Goal: Information Seeking & Learning: Learn about a topic

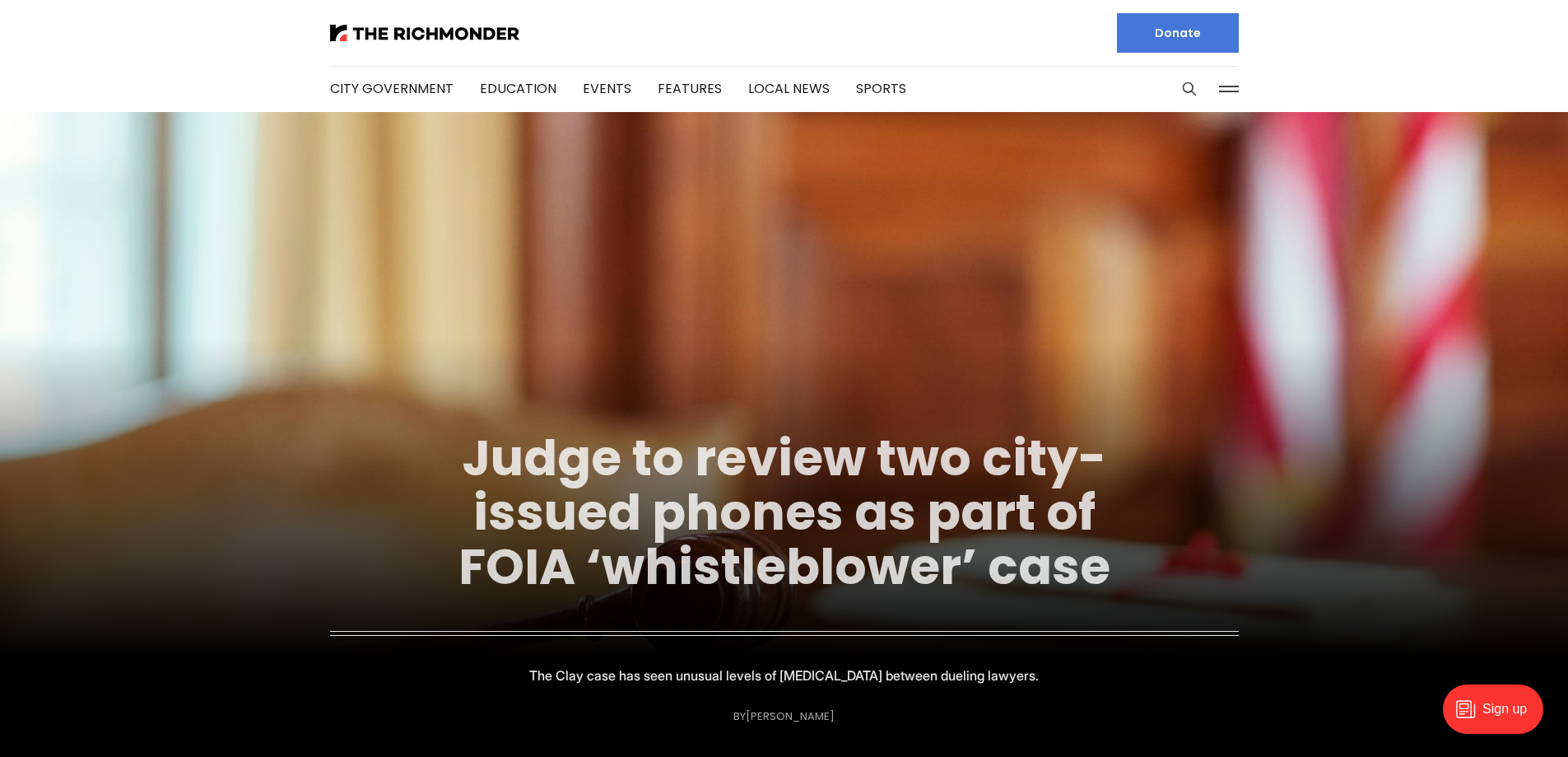
click at [771, 437] on link "Judge to review two city-issued phones as part of FOIA ‘whistleblower’ case" at bounding box center [784, 512] width 652 height 178
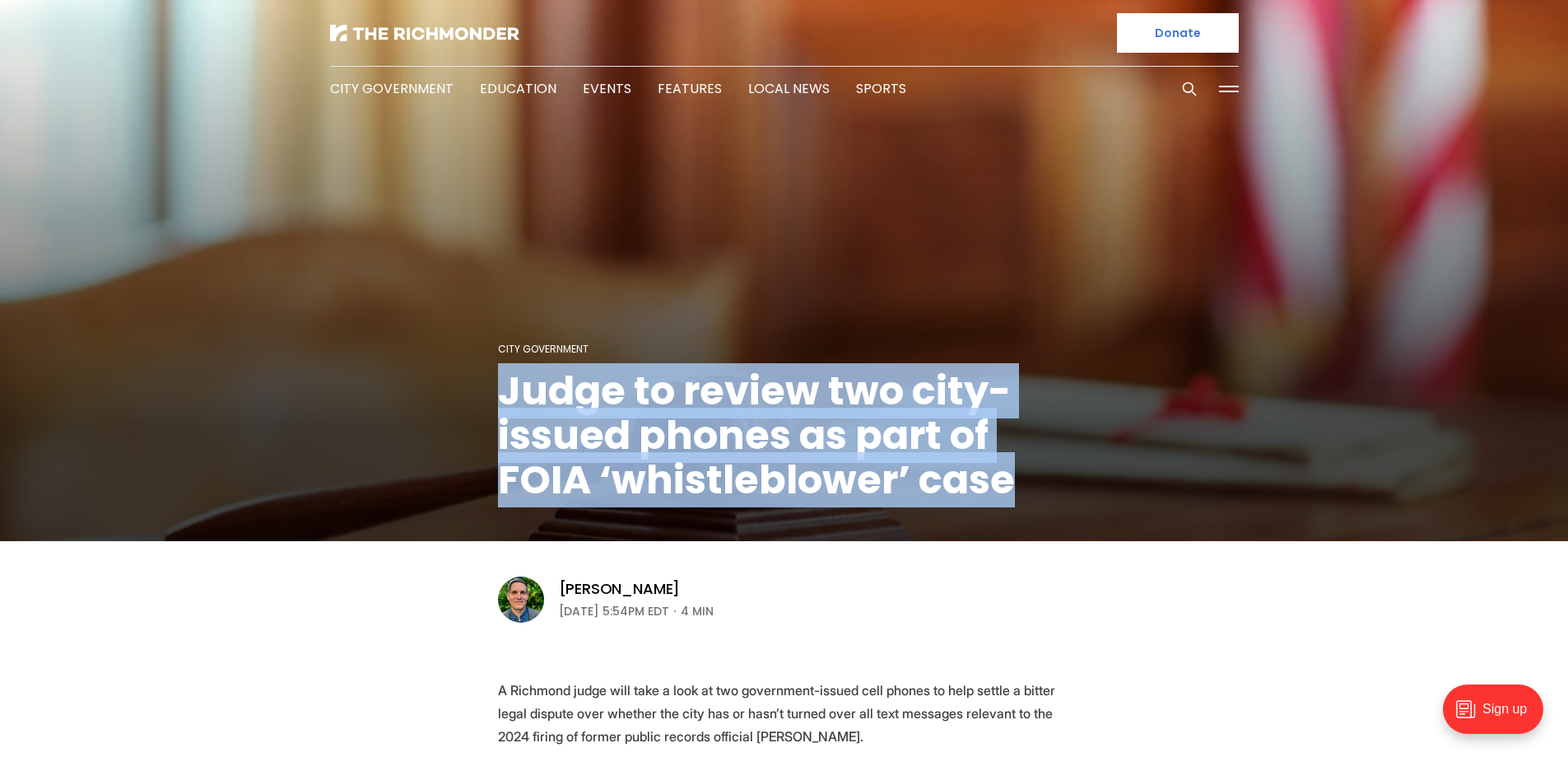
drag, startPoint x: 1018, startPoint y: 491, endPoint x: 461, endPoint y: 376, distance: 568.7
click at [461, 376] on figcaption "City Government Judge to review two city-issued phones as part of FOIA ‘whistle…" at bounding box center [784, 271] width 1568 height 538
copy h1 "Judge to review two city-issued phones as part of FOIA ‘whistleblower’ case"
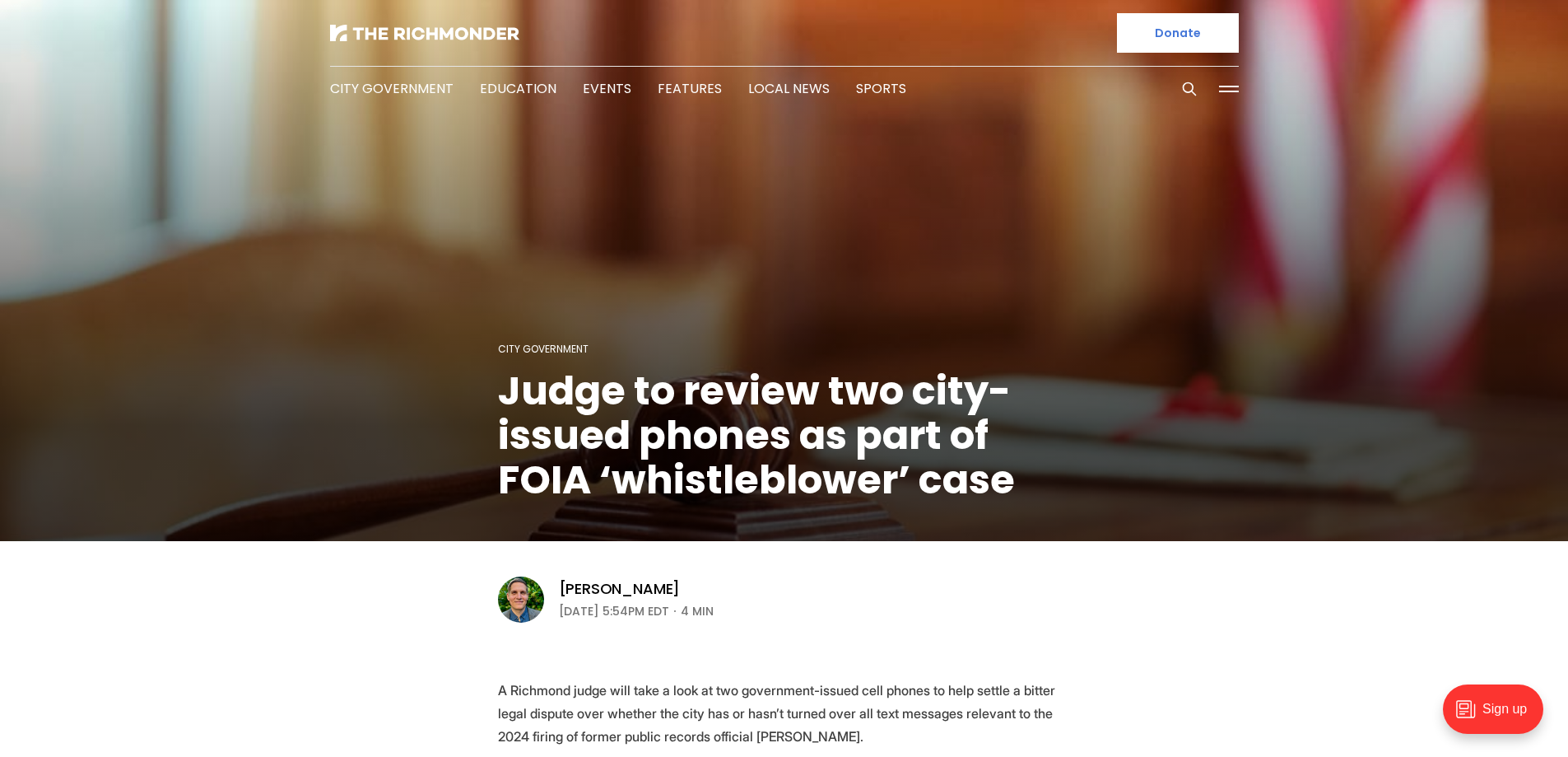
click at [106, 622] on header "City Government Judge to review two city-issued phones as part of FOIA ‘whistle…" at bounding box center [784, 312] width 1568 height 624
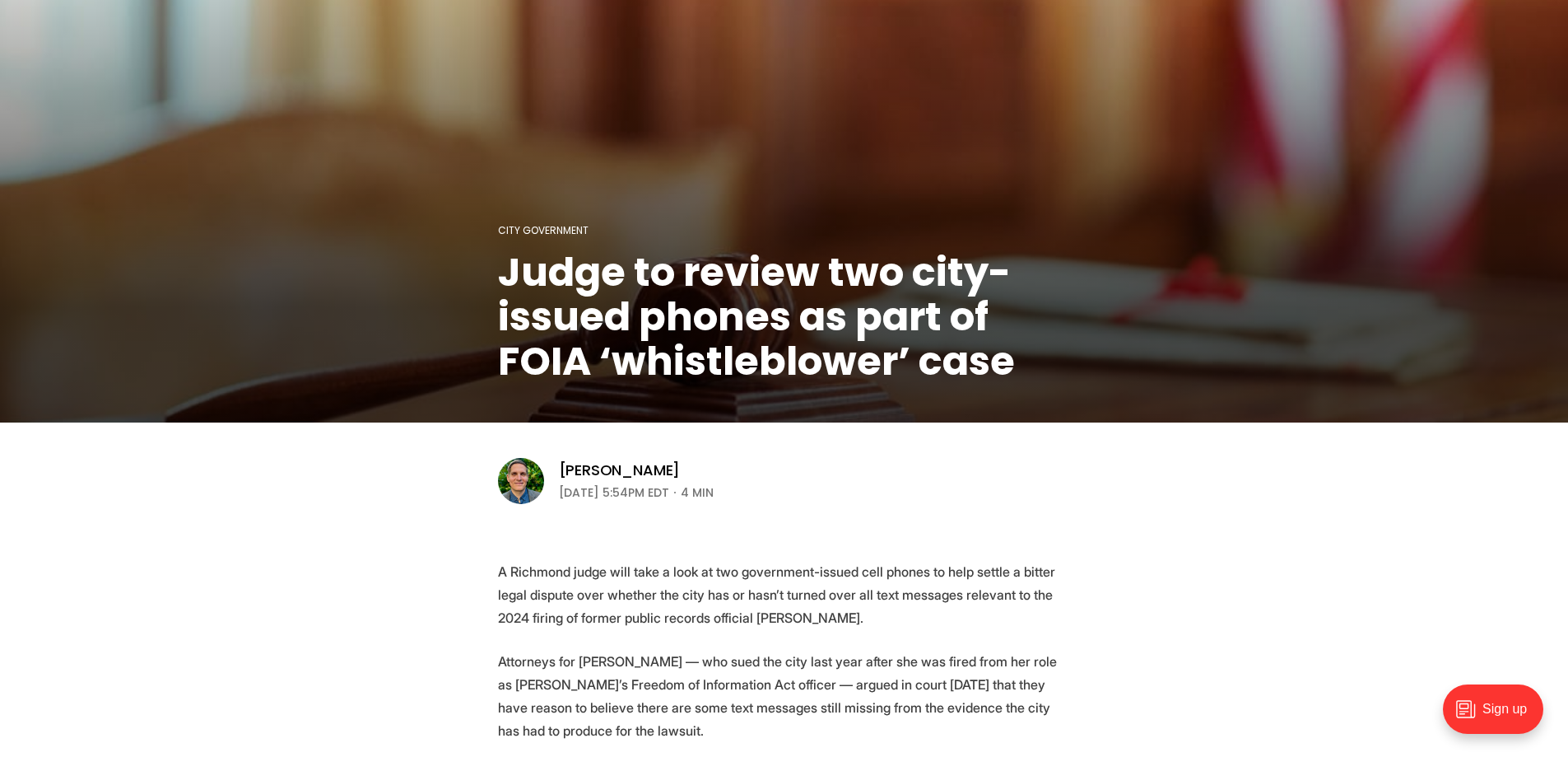
scroll to position [412, 0]
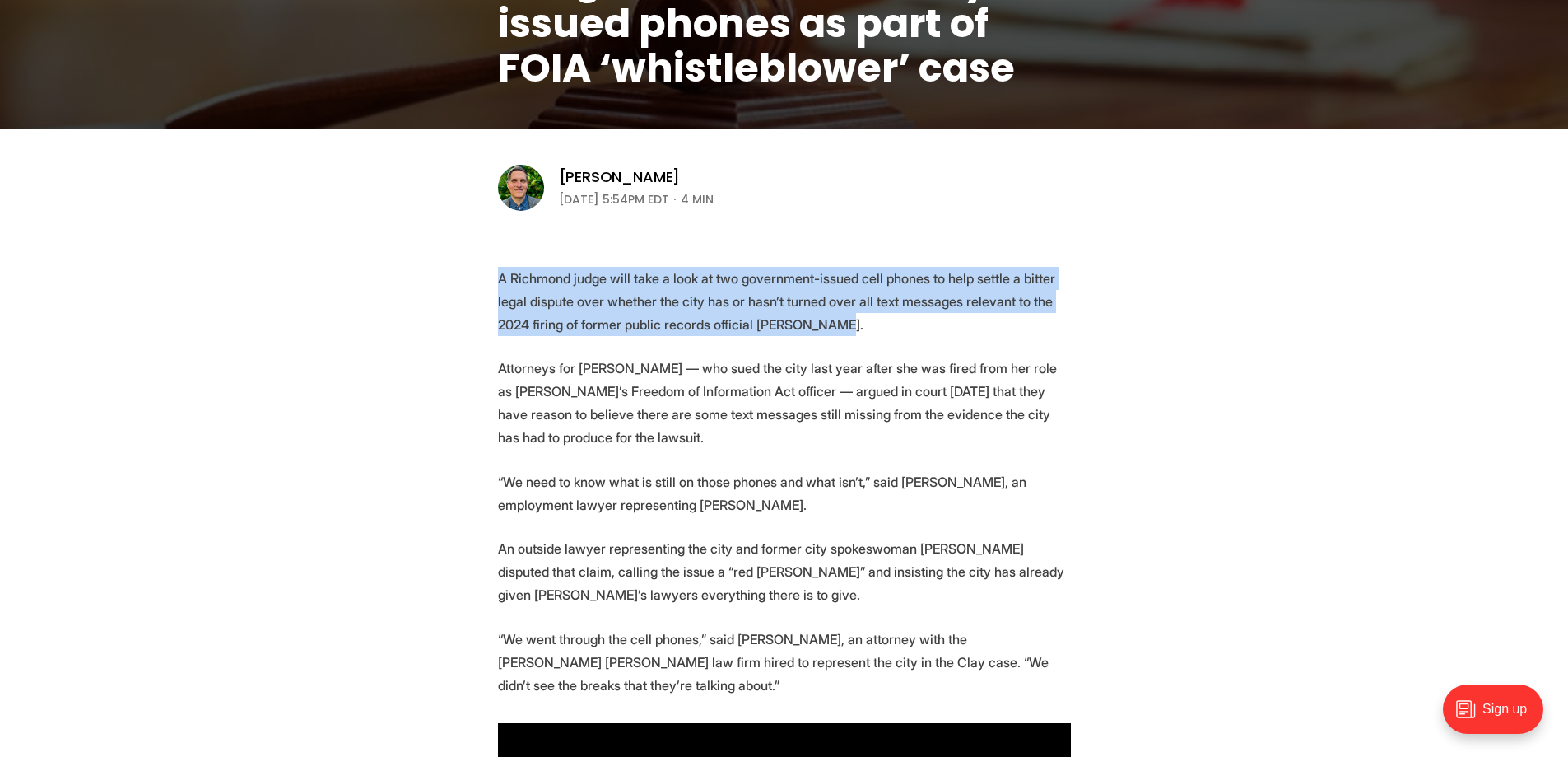
drag, startPoint x: 500, startPoint y: 278, endPoint x: 854, endPoint y: 328, distance: 357.5
click at [854, 328] on p "A Richmond judge will take a look at two government-issued cell phones to help …" at bounding box center [784, 301] width 573 height 69
copy p "A Richmond judge will take a look at two government-issued cell phones to help …"
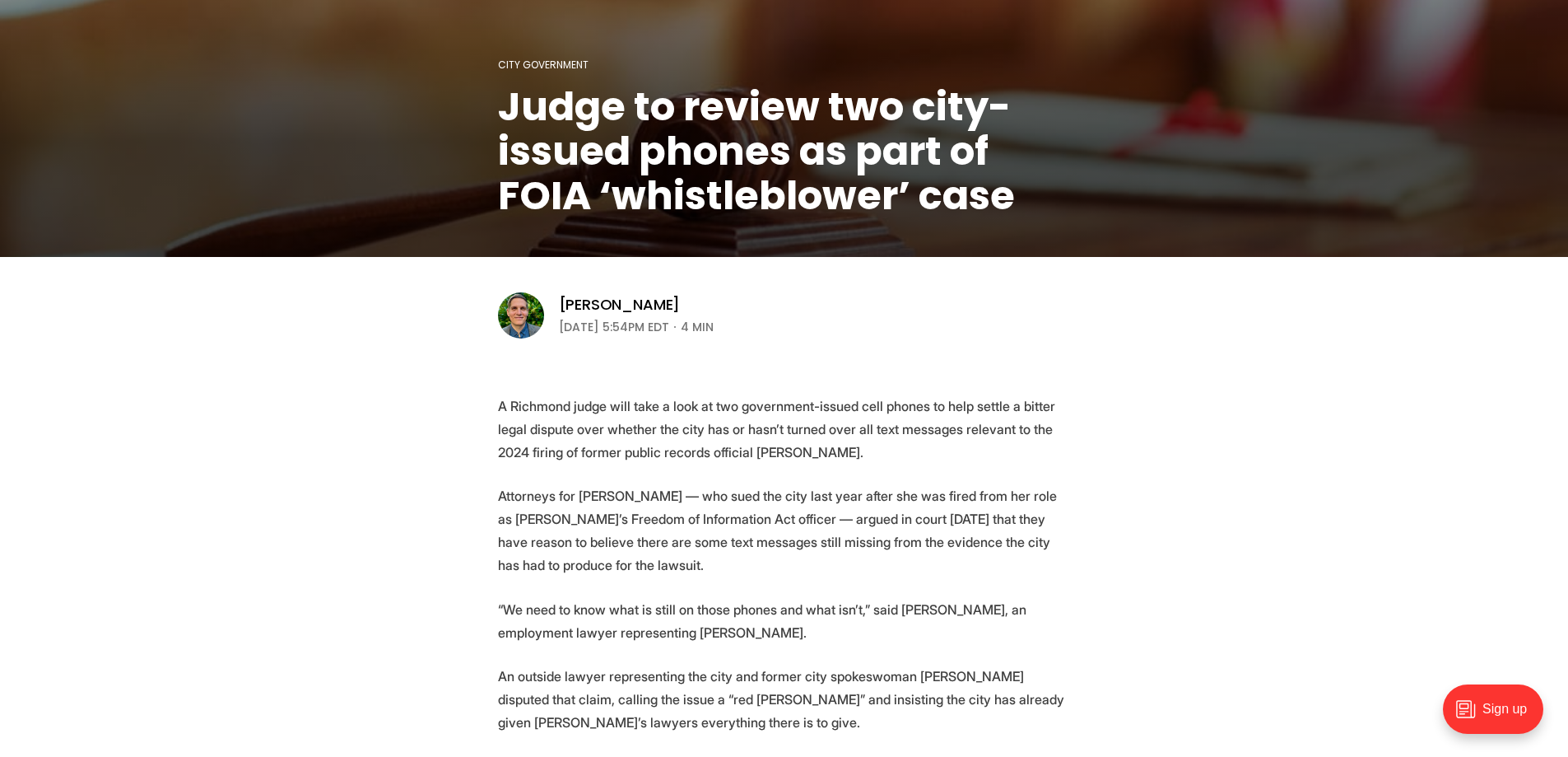
scroll to position [247, 0]
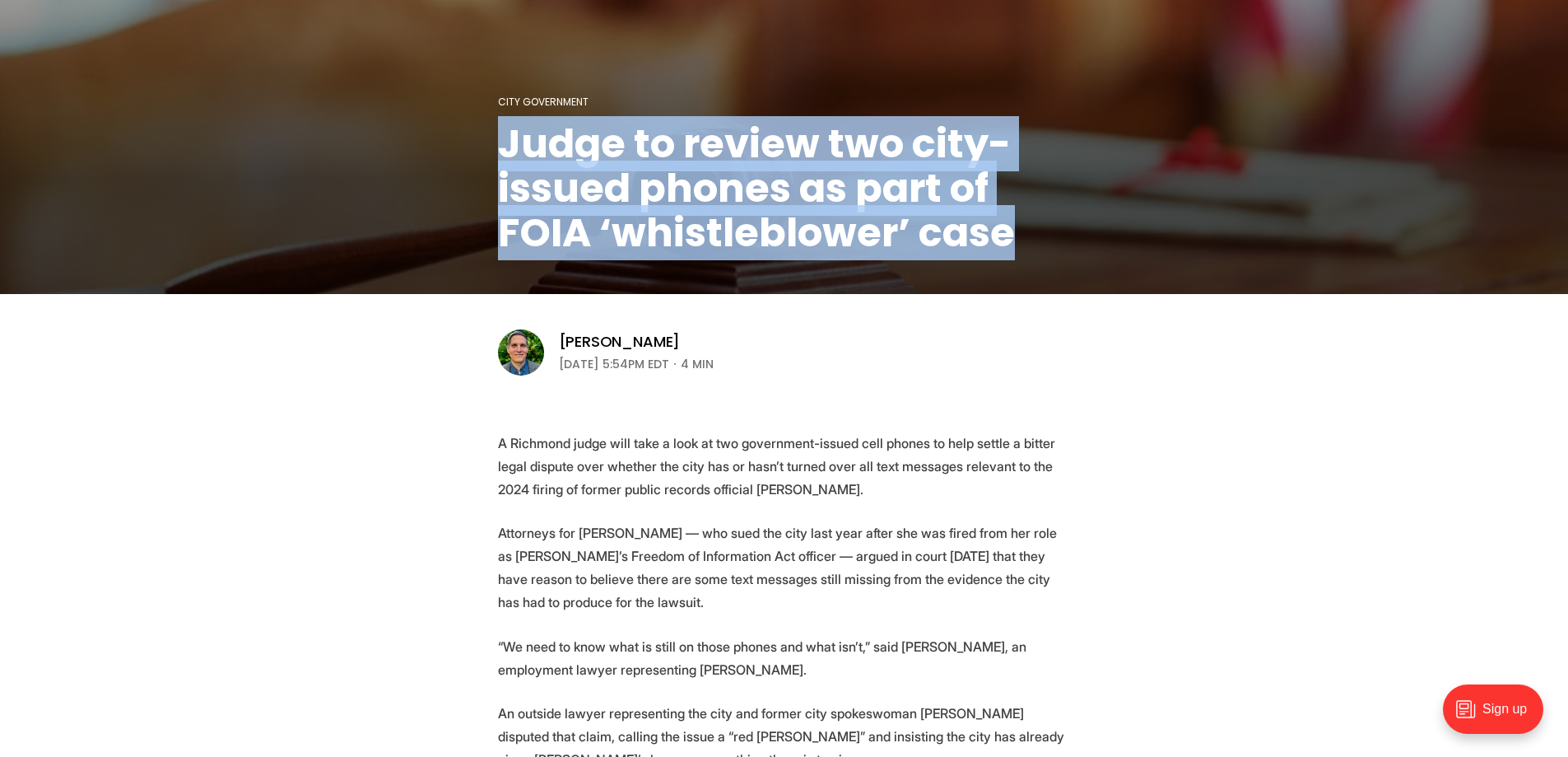
drag, startPoint x: 1019, startPoint y: 222, endPoint x: 458, endPoint y: 152, distance: 565.4
click at [458, 152] on figcaption "City Government Judge to review two city-issued phones as part of FOIA ‘whistle…" at bounding box center [784, 24] width 1568 height 538
copy h1 "Judge to review two city-issued phones as part of FOIA ‘whistleblower’ case"
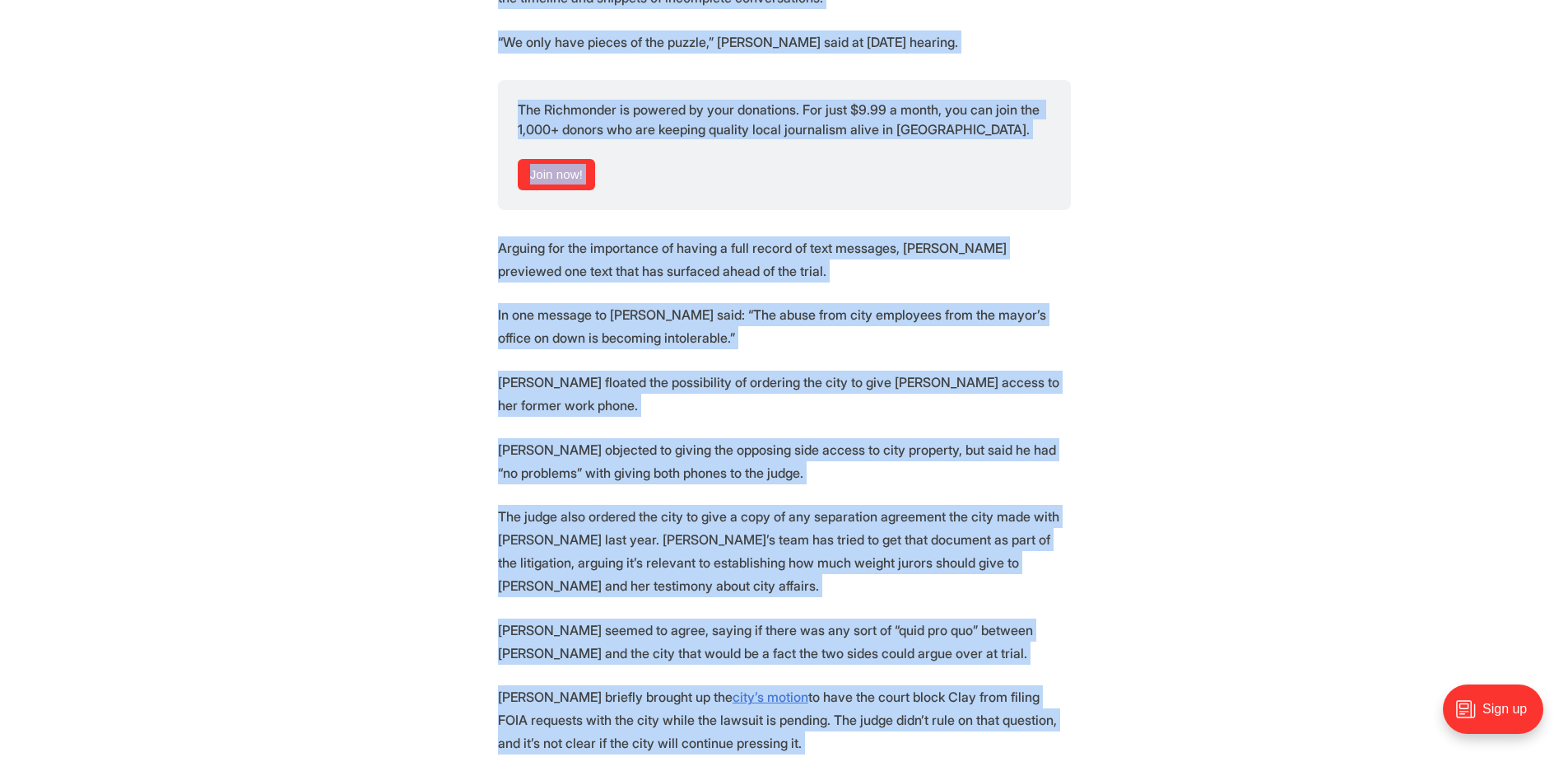
scroll to position [2883, 0]
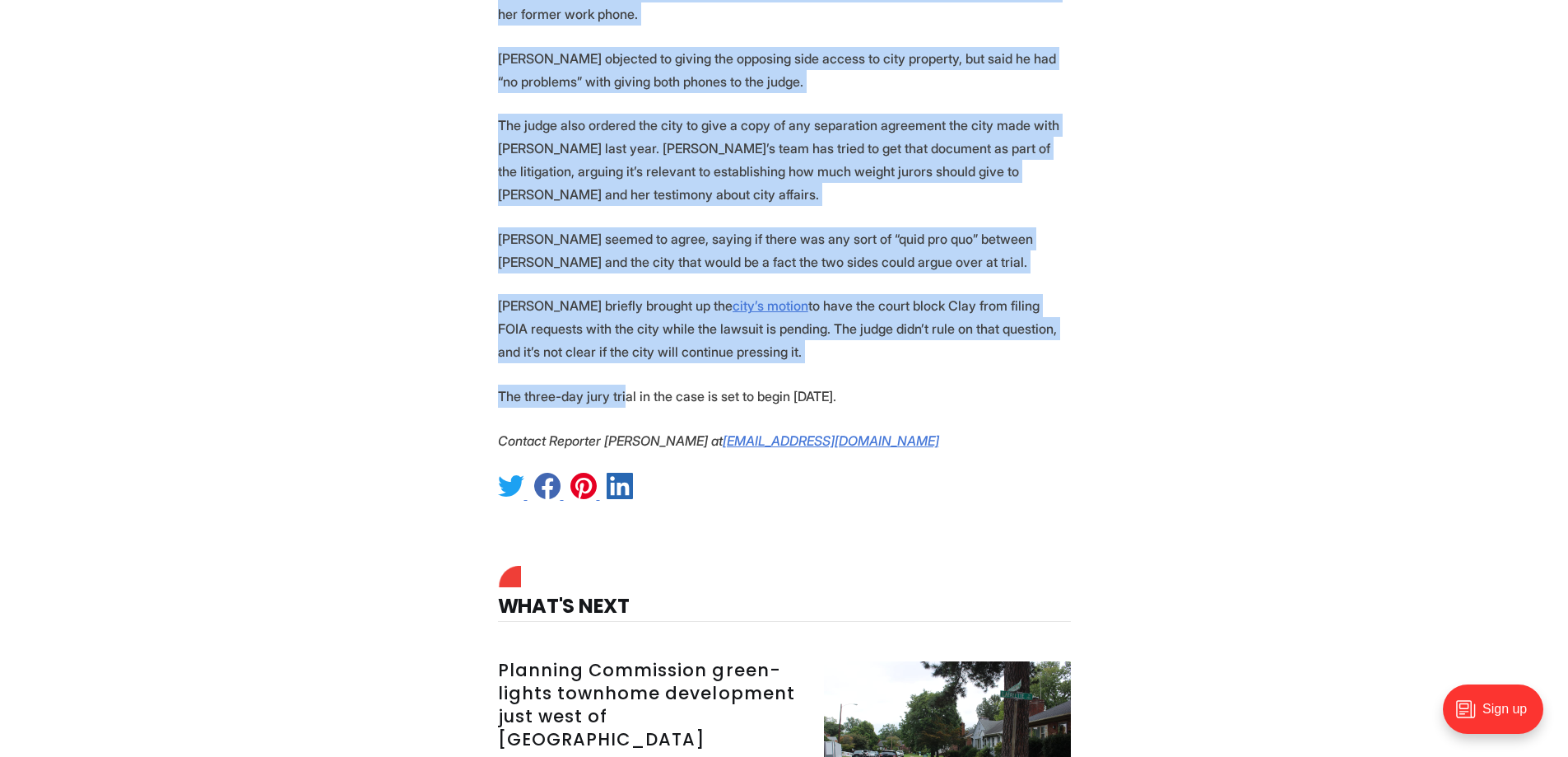
drag, startPoint x: 500, startPoint y: 277, endPoint x: 869, endPoint y: 324, distance: 372.0
copy section "A Richmond judge will take a look at two government-issued cell phones to help …"
